Goal: Information Seeking & Learning: Learn about a topic

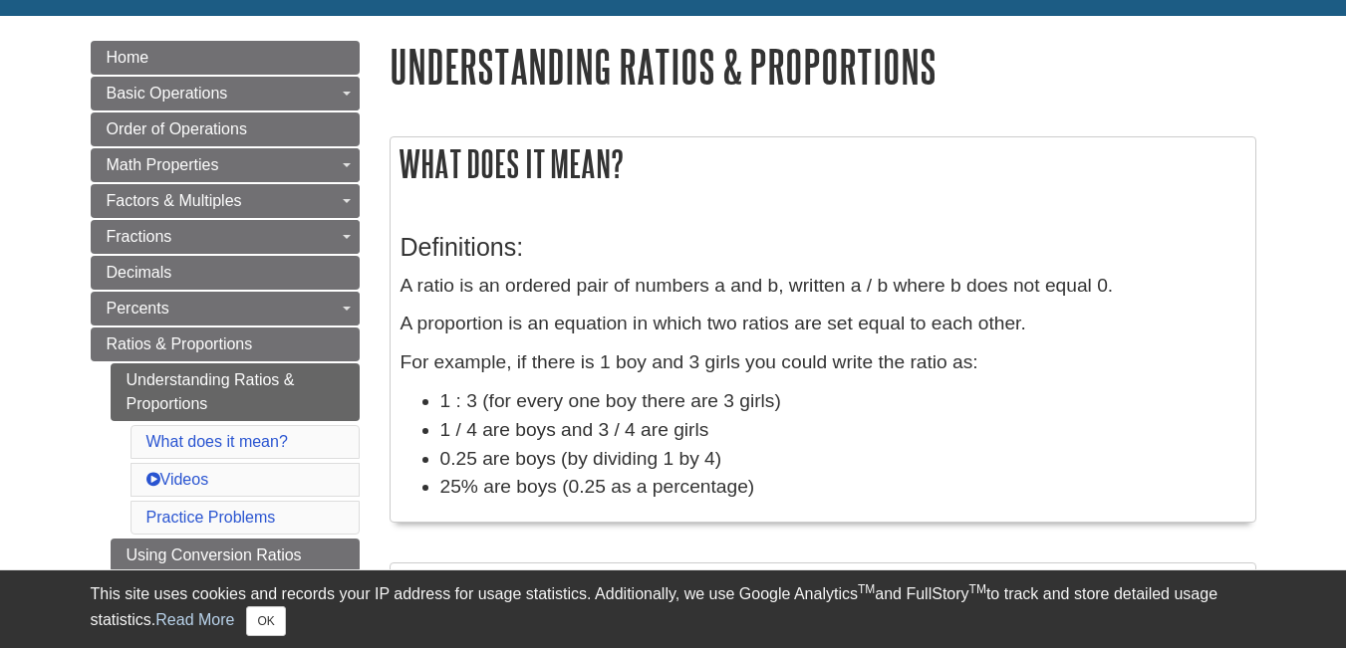
scroll to position [210, 0]
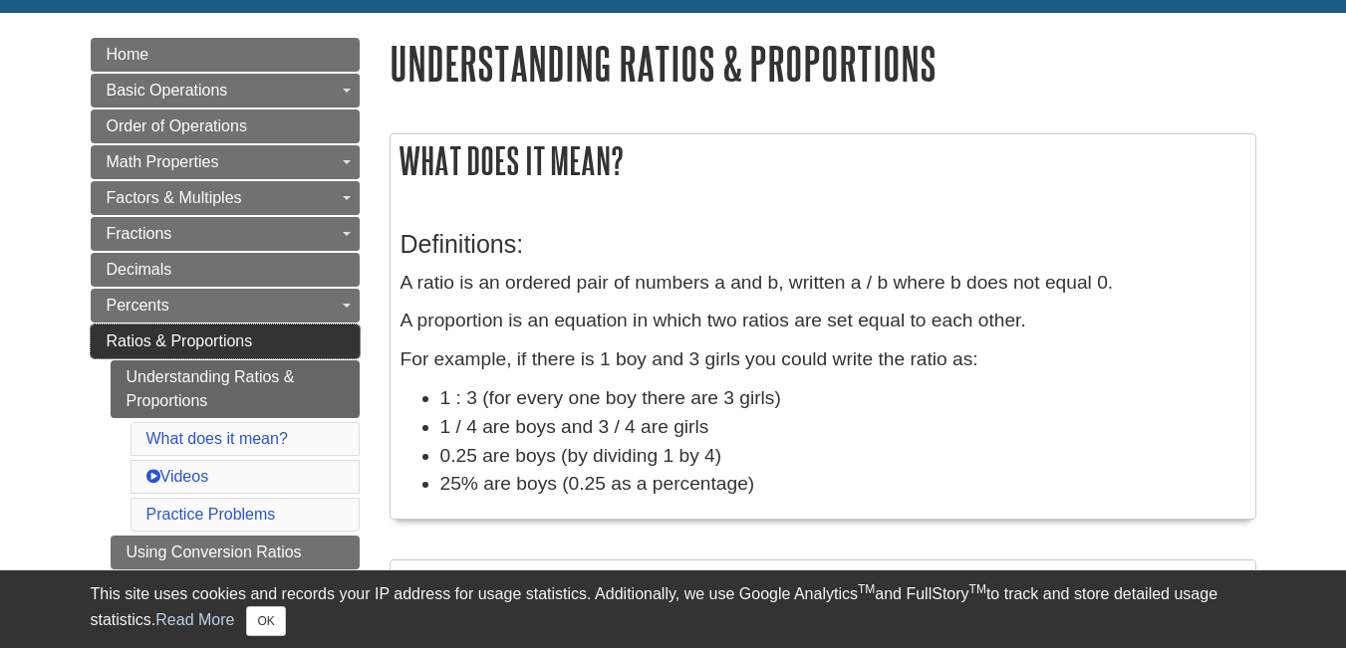
click at [237, 333] on span "Ratios & Proportions" at bounding box center [180, 341] width 146 height 17
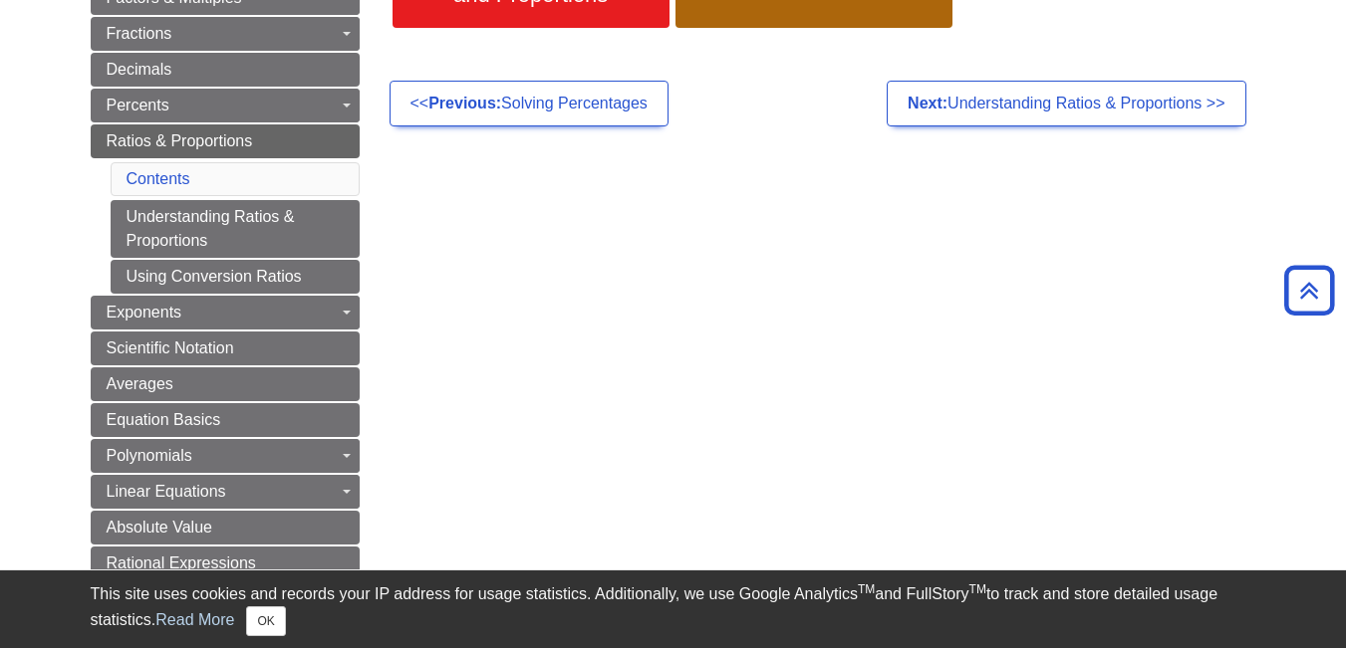
scroll to position [417, 0]
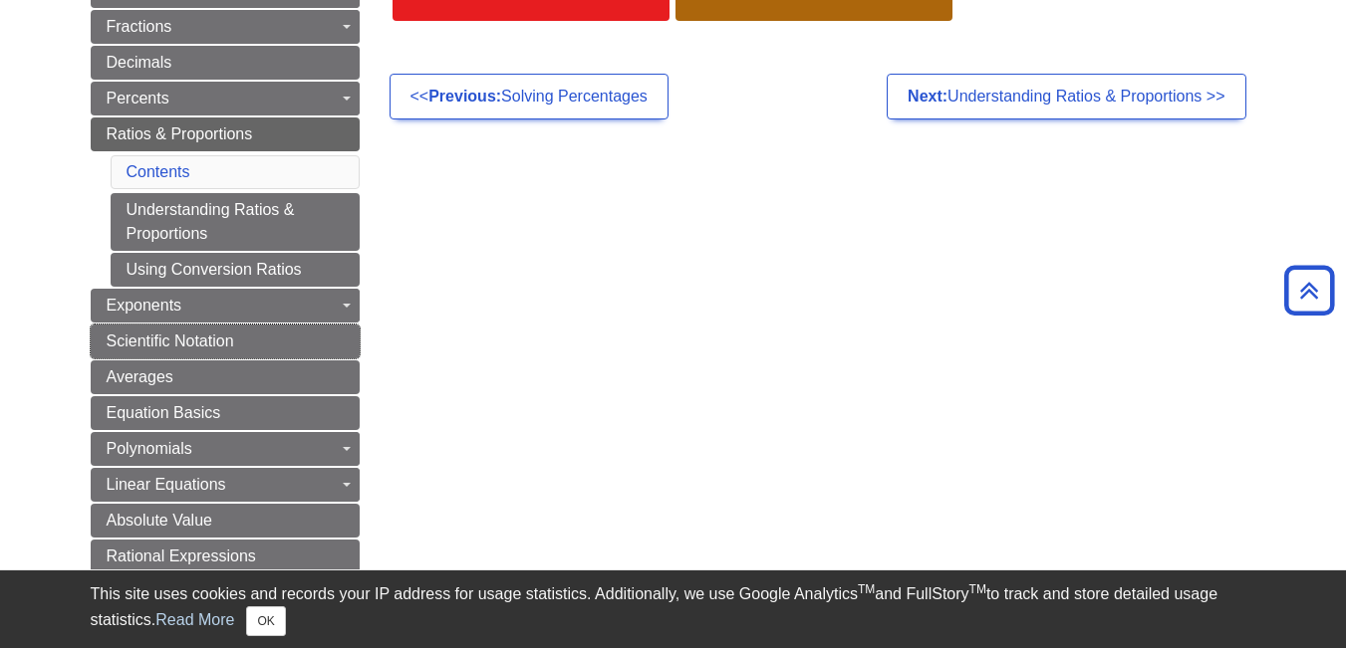
click at [237, 333] on link "Scientific Notation" at bounding box center [225, 342] width 269 height 34
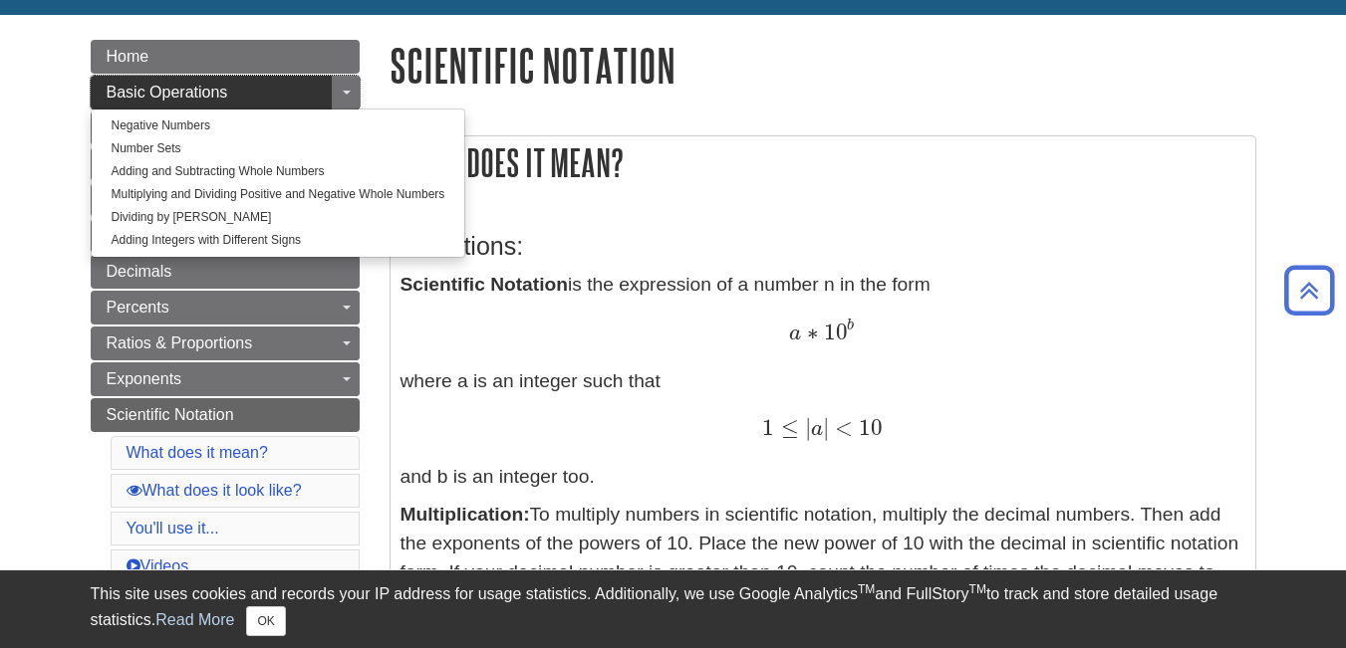
scroll to position [207, 0]
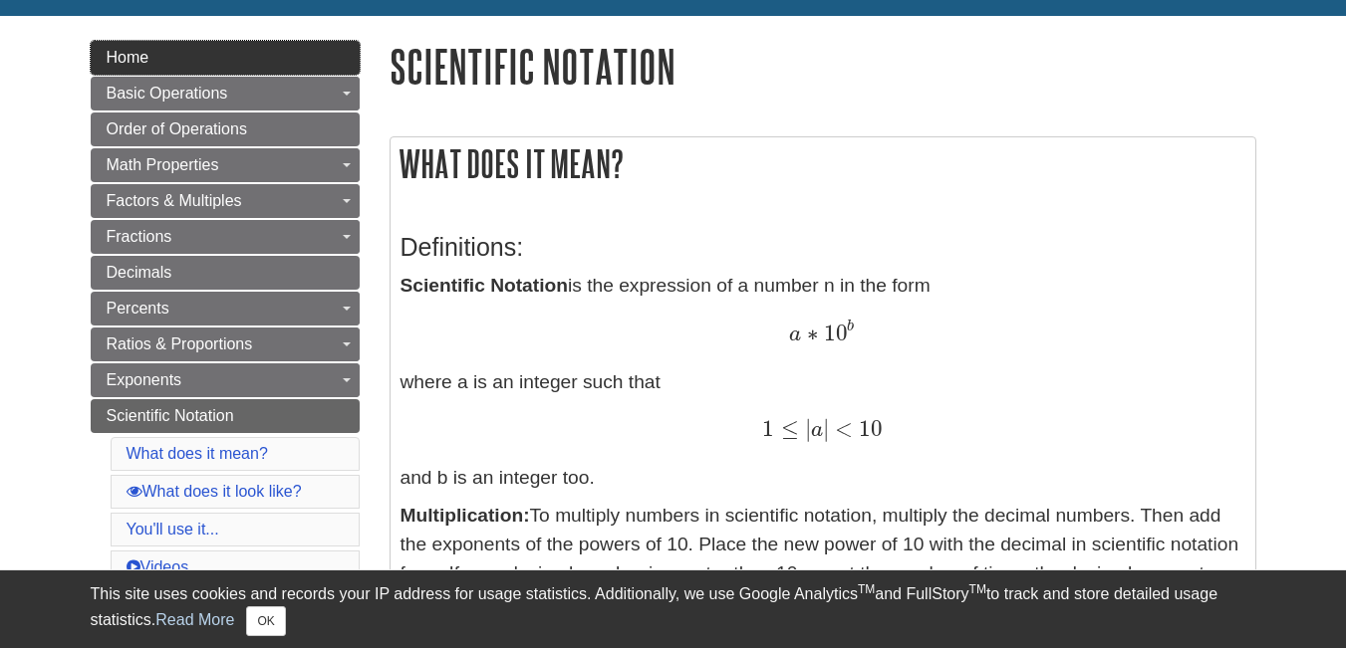
click at [190, 54] on link "Home" at bounding box center [225, 58] width 269 height 34
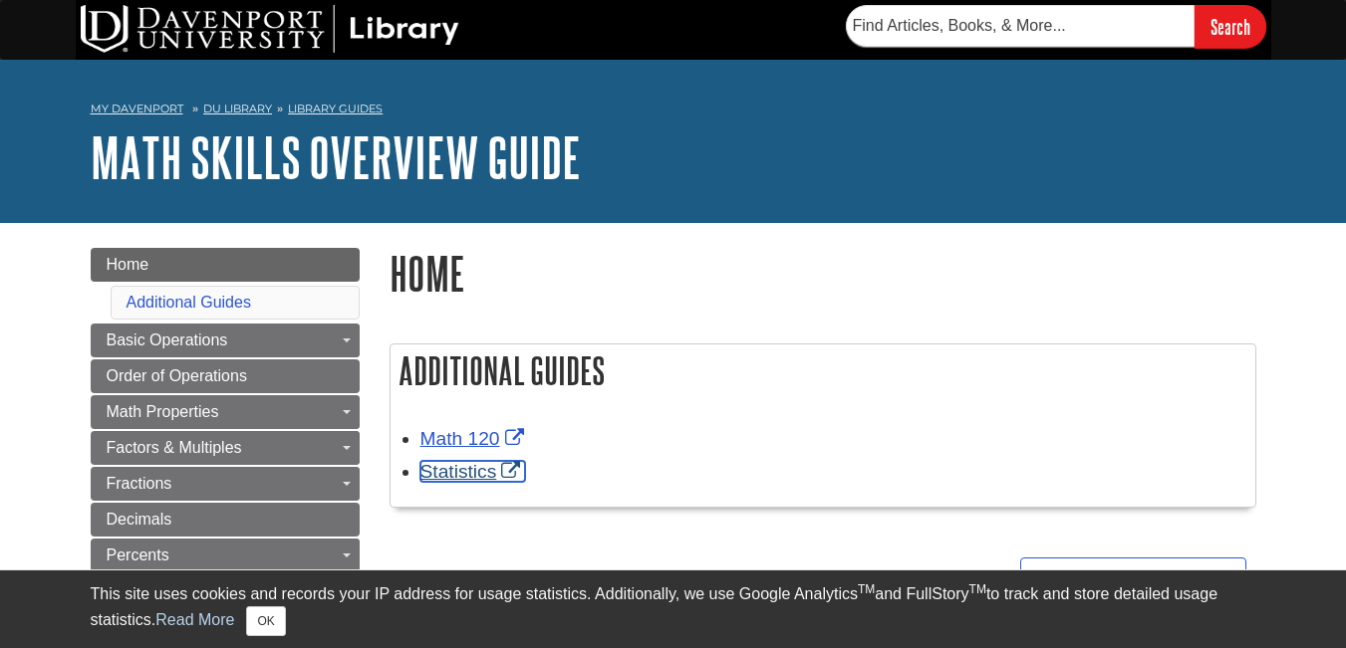
click at [474, 477] on link "Statistics" at bounding box center [473, 471] width 106 height 21
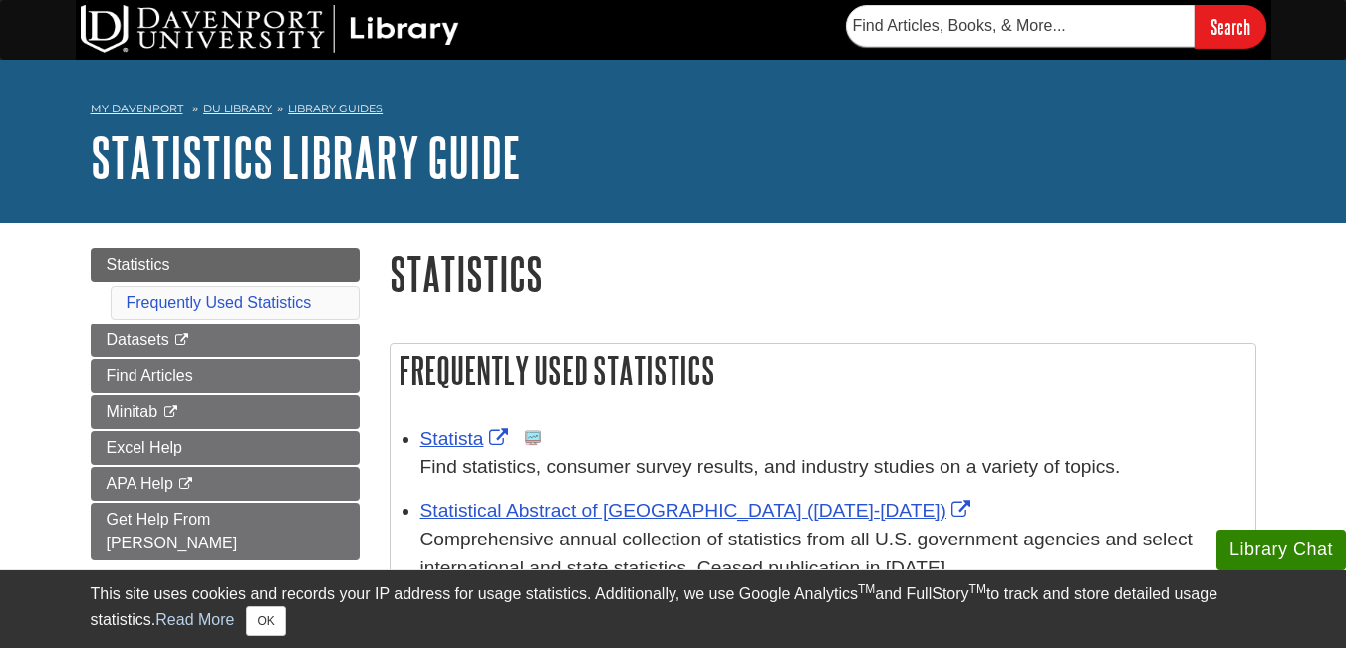
click at [203, 88] on div "My [PERSON_NAME][GEOGRAPHIC_DATA] Library Guides Statistics Library Guide Stati…" at bounding box center [673, 141] width 1346 height 163
click at [114, 108] on link "My Davenport" at bounding box center [137, 109] width 93 height 17
